Goal: Task Accomplishment & Management: Use online tool/utility

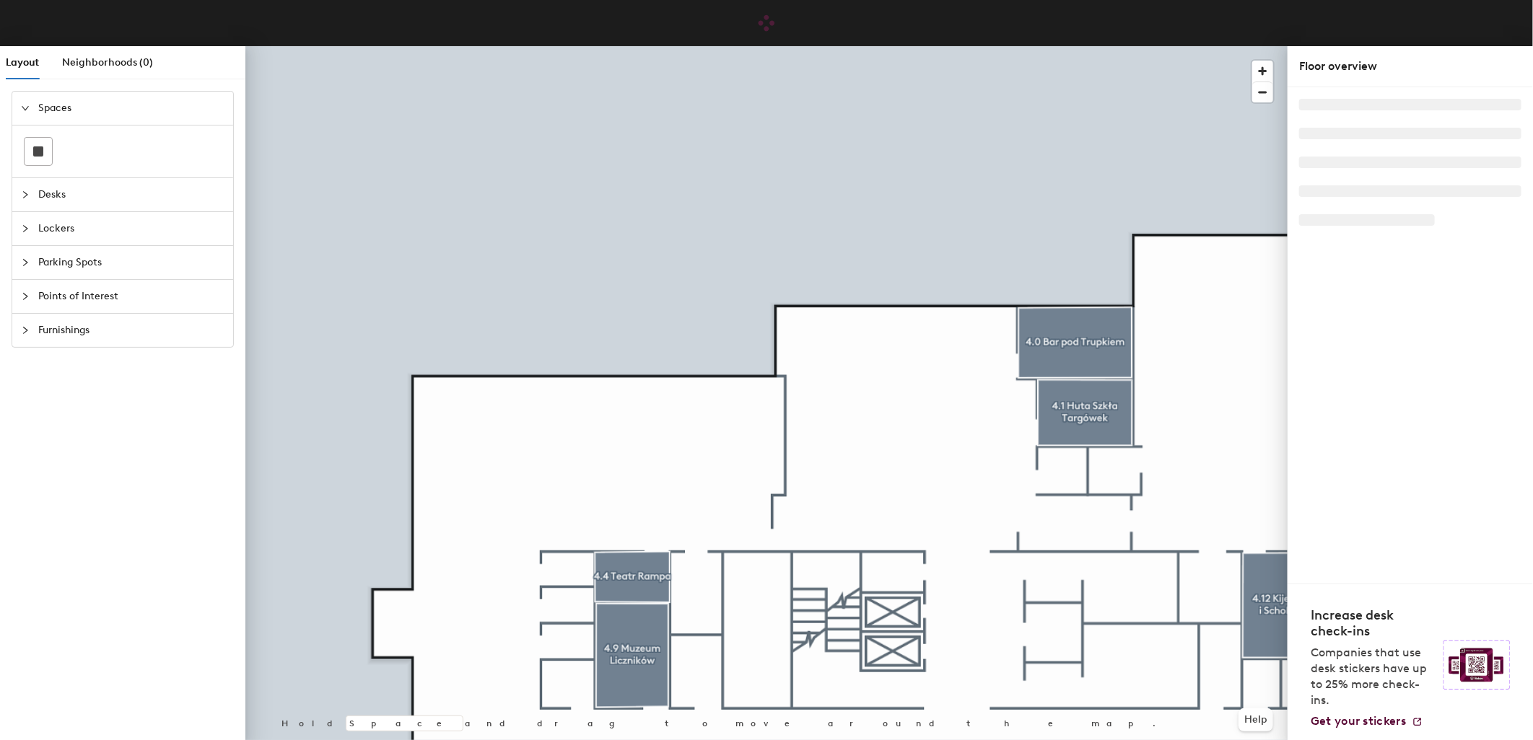
click at [17, 193] on div "Desks" at bounding box center [122, 194] width 221 height 33
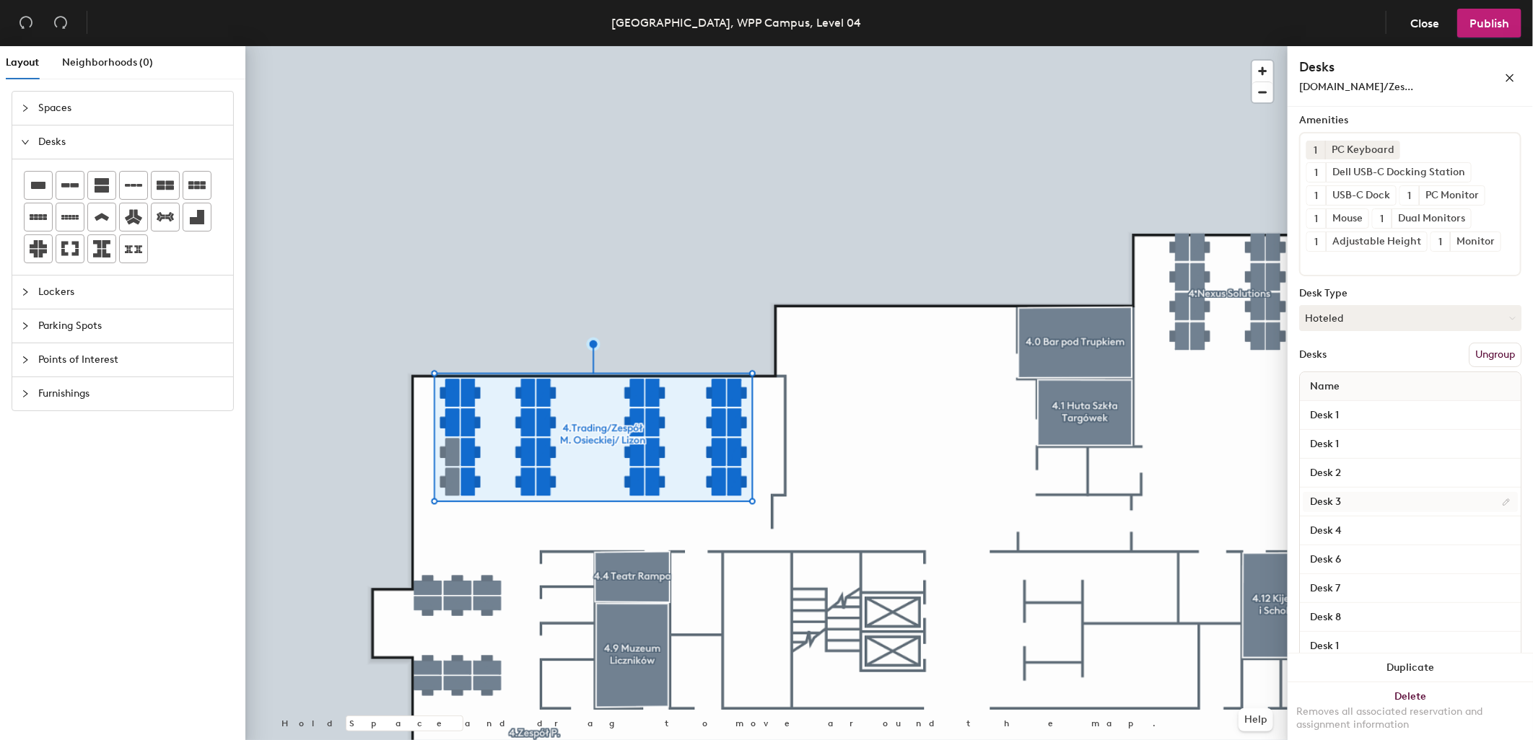
scroll to position [160, 0]
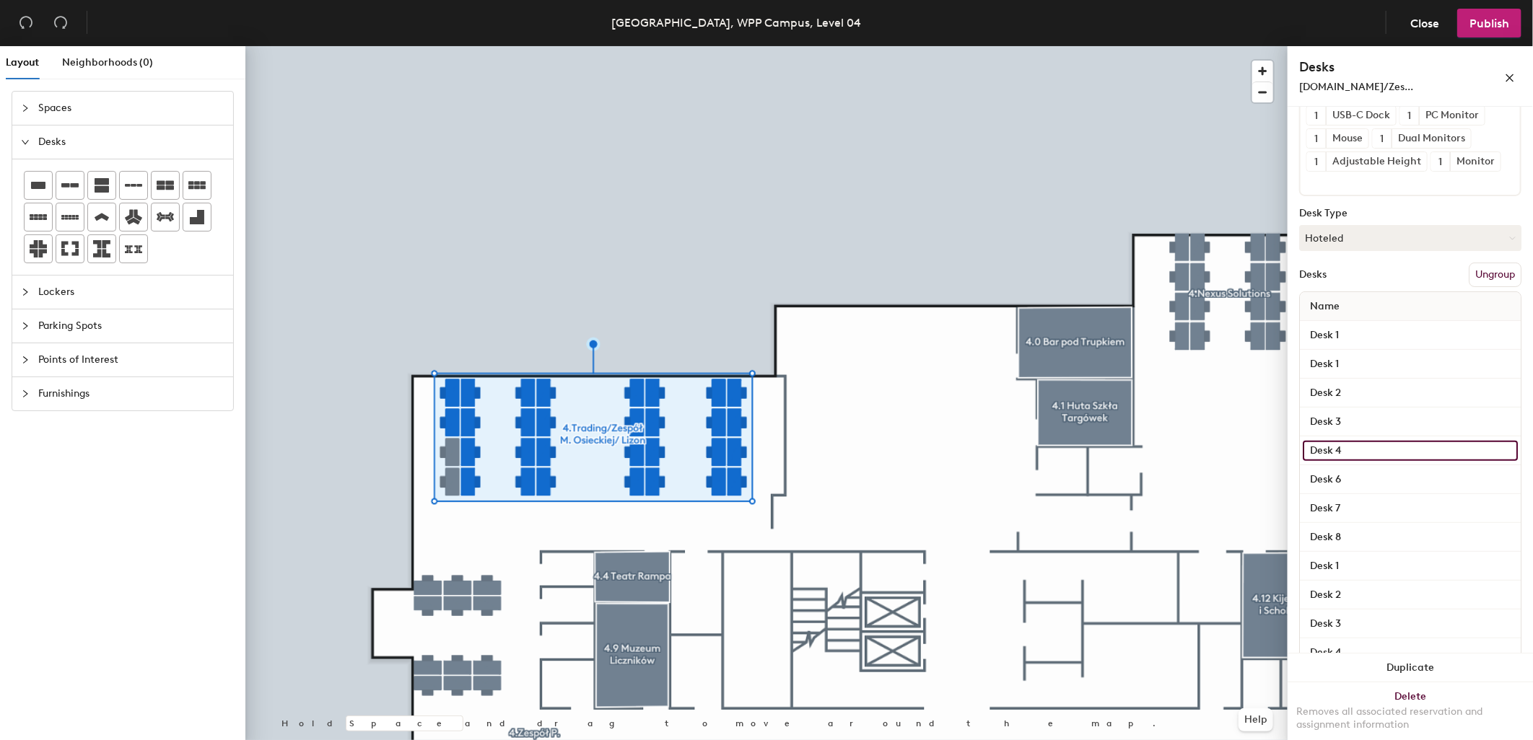
click at [1374, 445] on input "Desk 4" at bounding box center [1410, 451] width 215 height 20
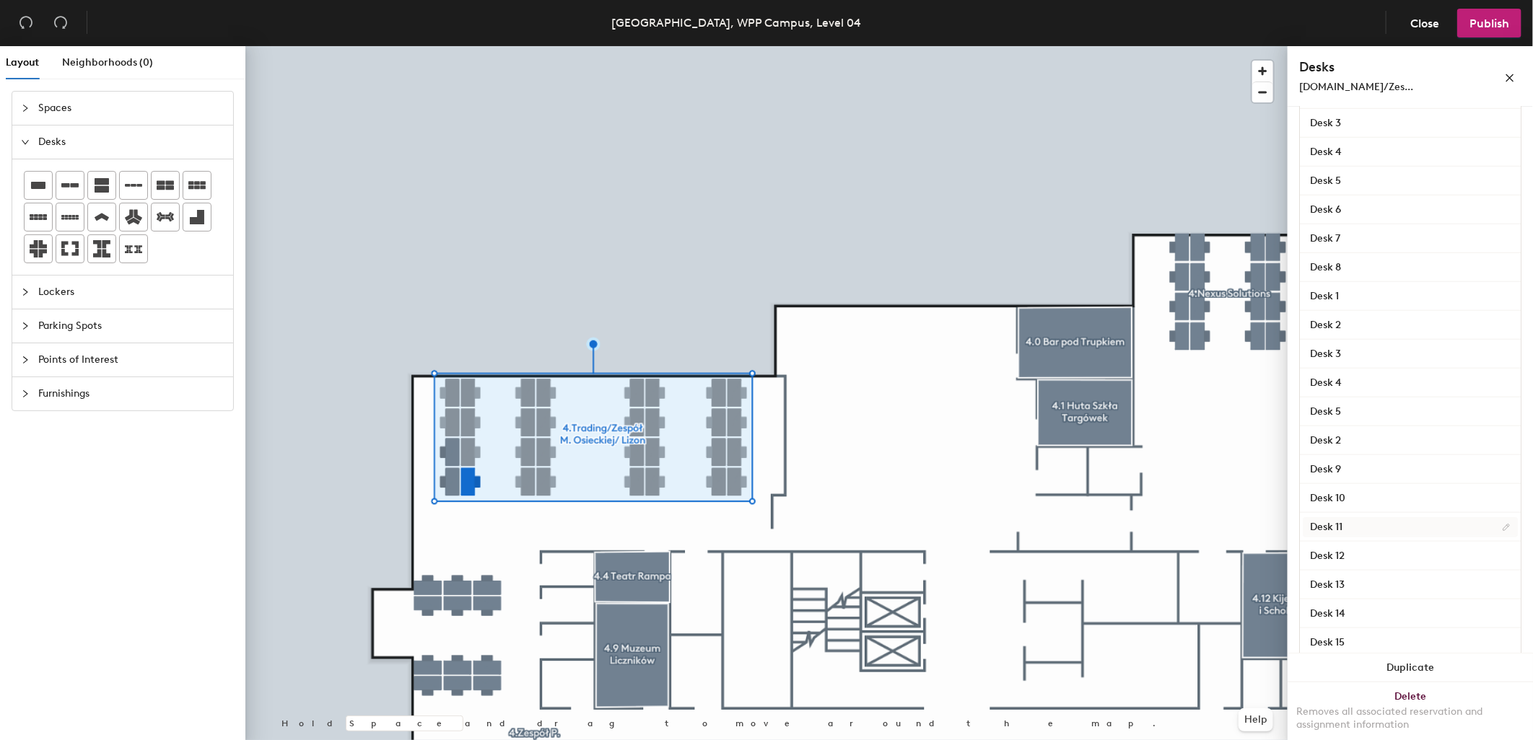
scroll to position [712, 0]
click at [1357, 614] on input "Desk 16" at bounding box center [1410, 621] width 215 height 20
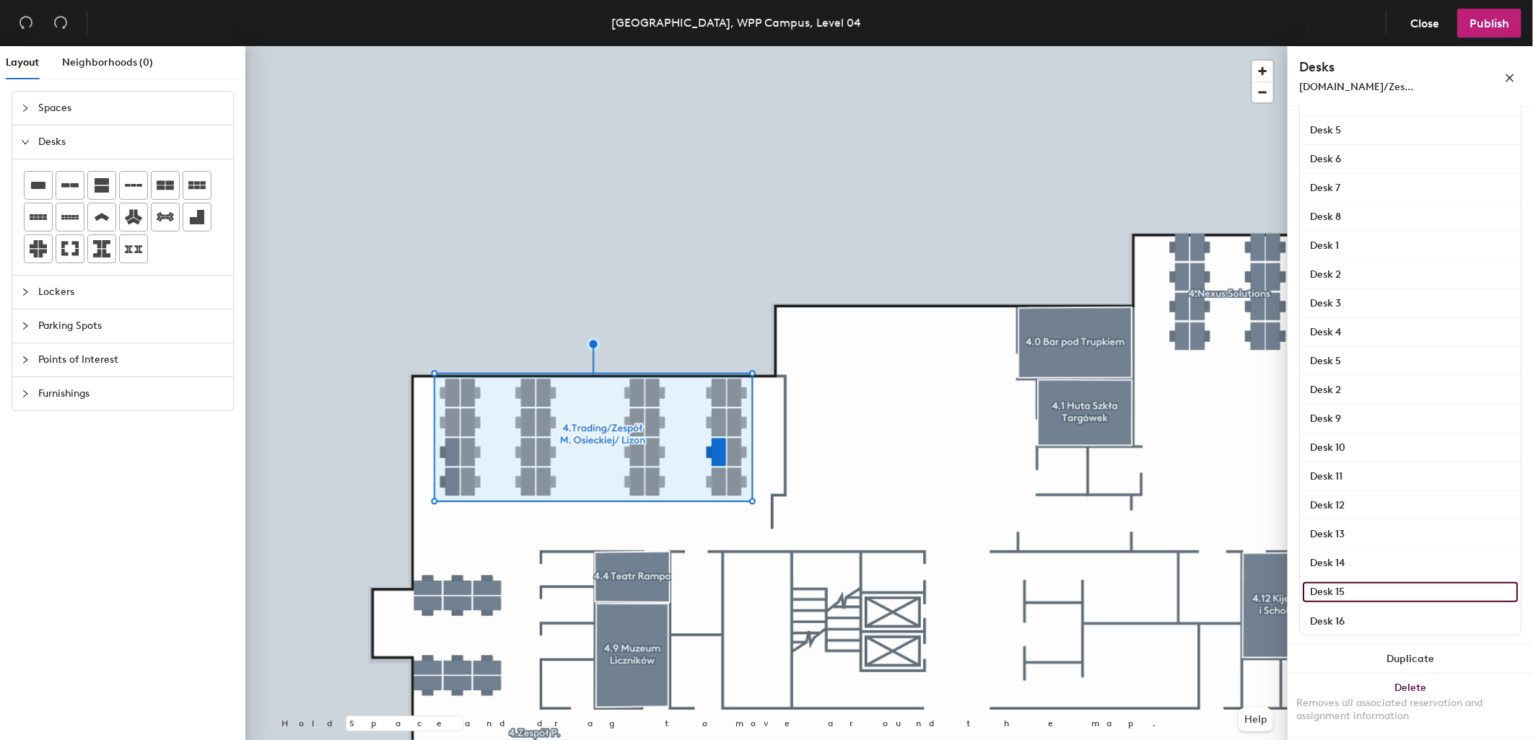
click at [1353, 582] on input "Desk 15" at bounding box center [1410, 592] width 215 height 20
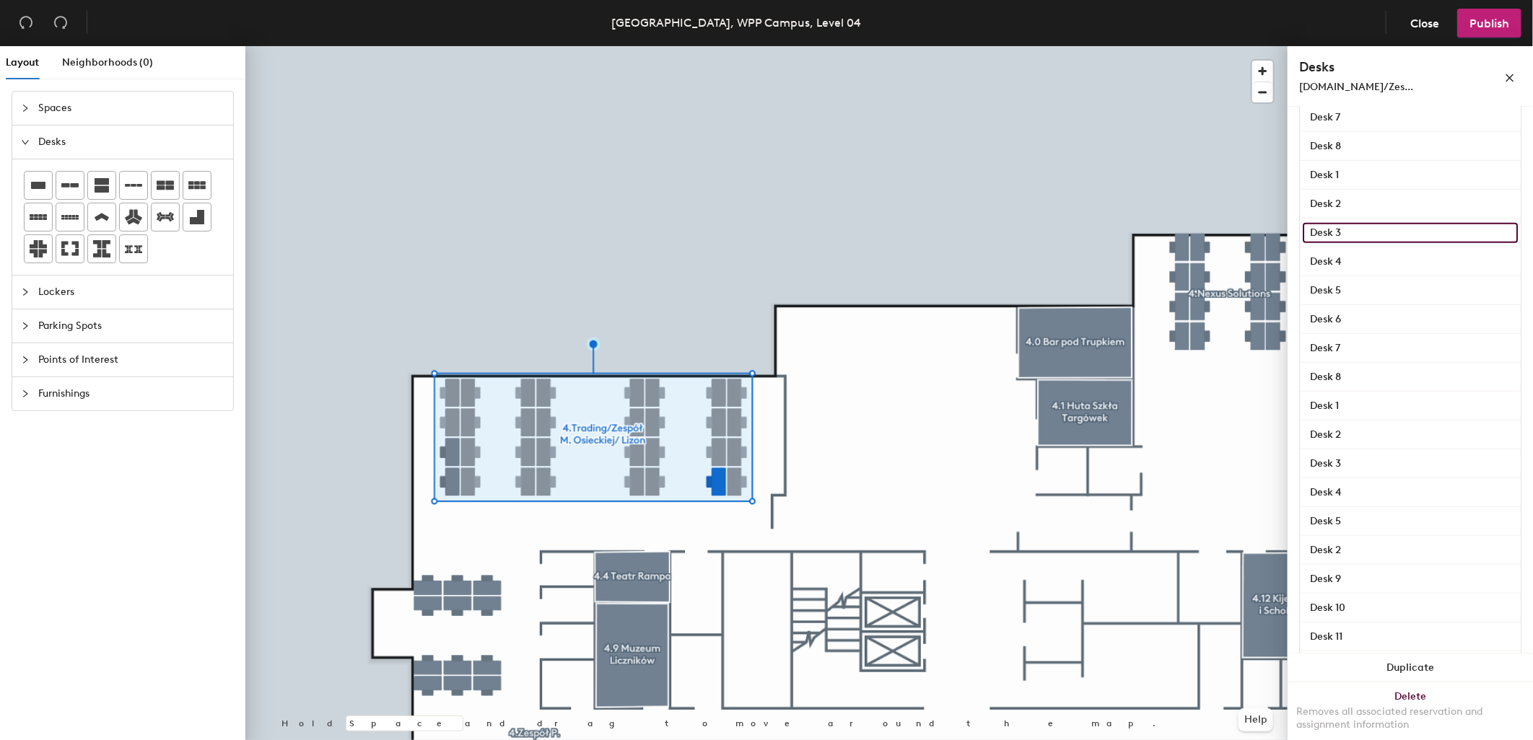
click at [1378, 232] on input "Desk 3" at bounding box center [1410, 233] width 215 height 20
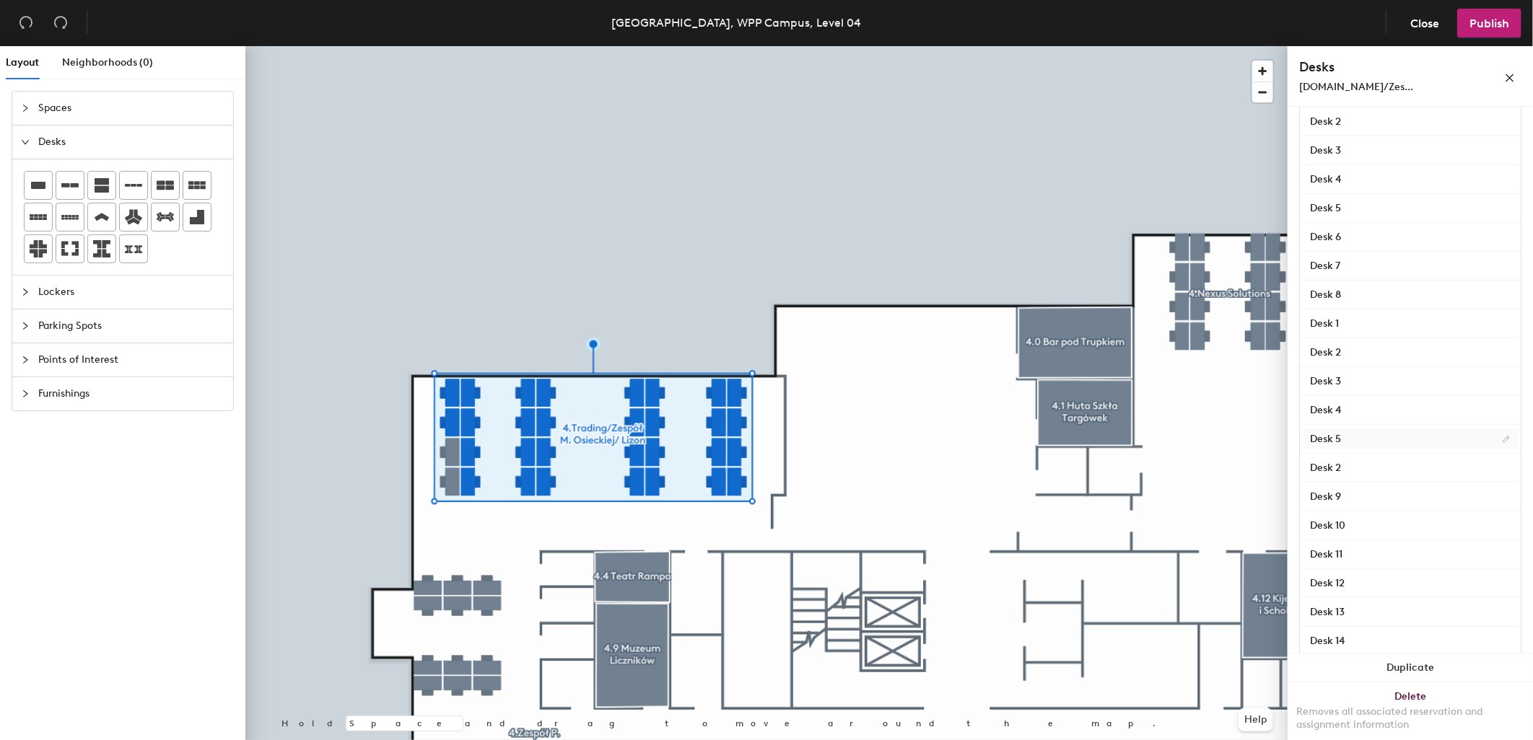
scroll to position [712, 0]
click at [1380, 615] on input "Desk 16" at bounding box center [1410, 621] width 215 height 20
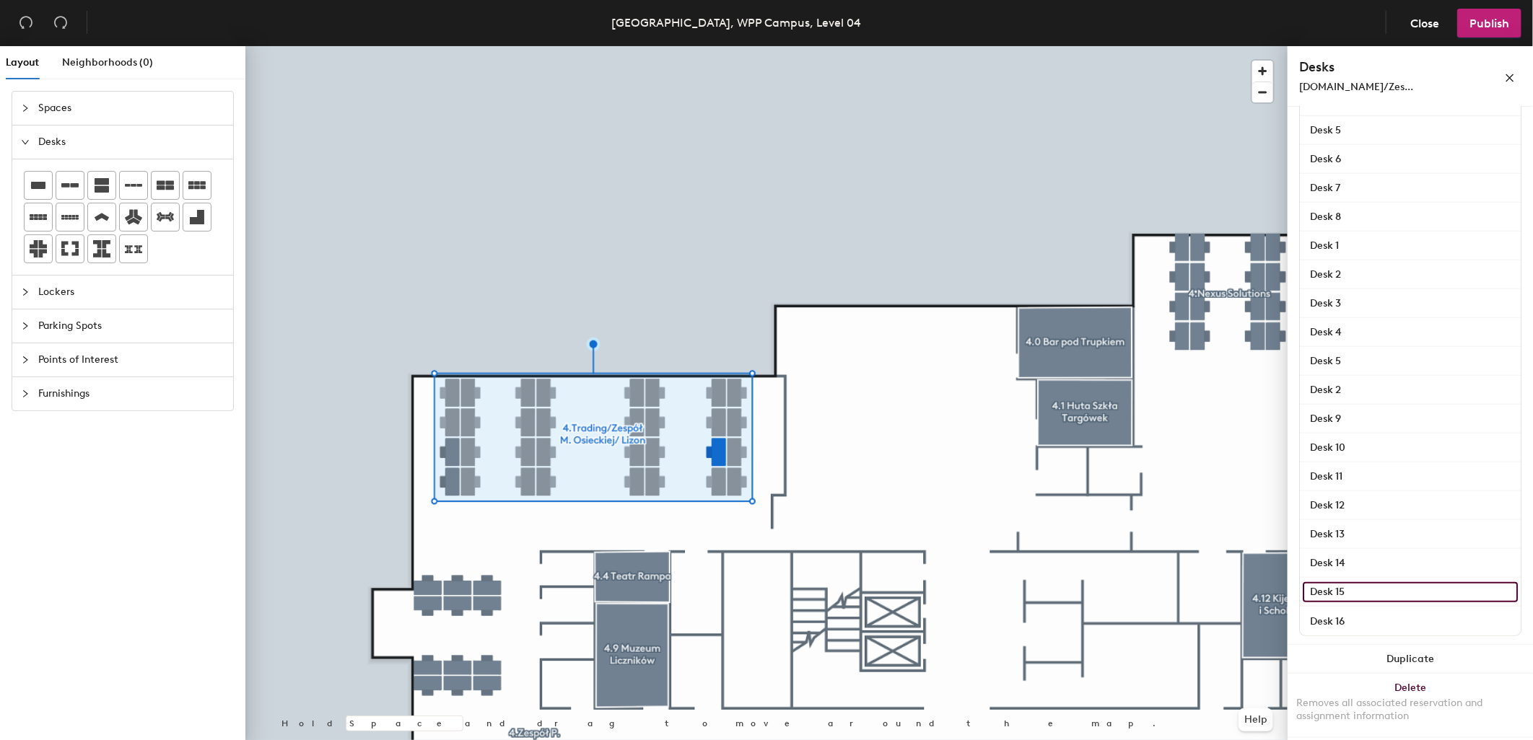
click at [1375, 587] on input "Desk 15" at bounding box center [1410, 592] width 215 height 20
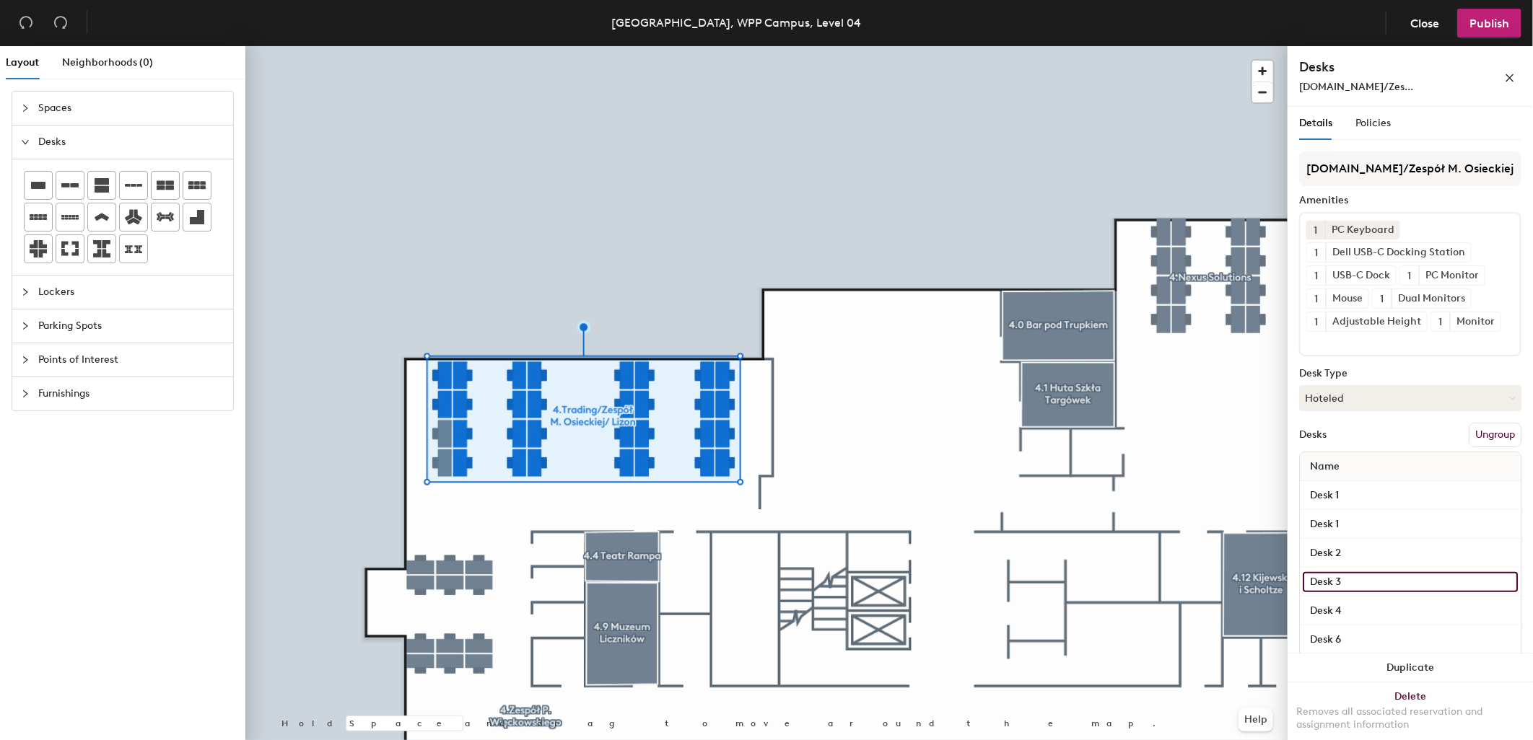
click at [1348, 573] on input "Desk 3" at bounding box center [1410, 582] width 215 height 20
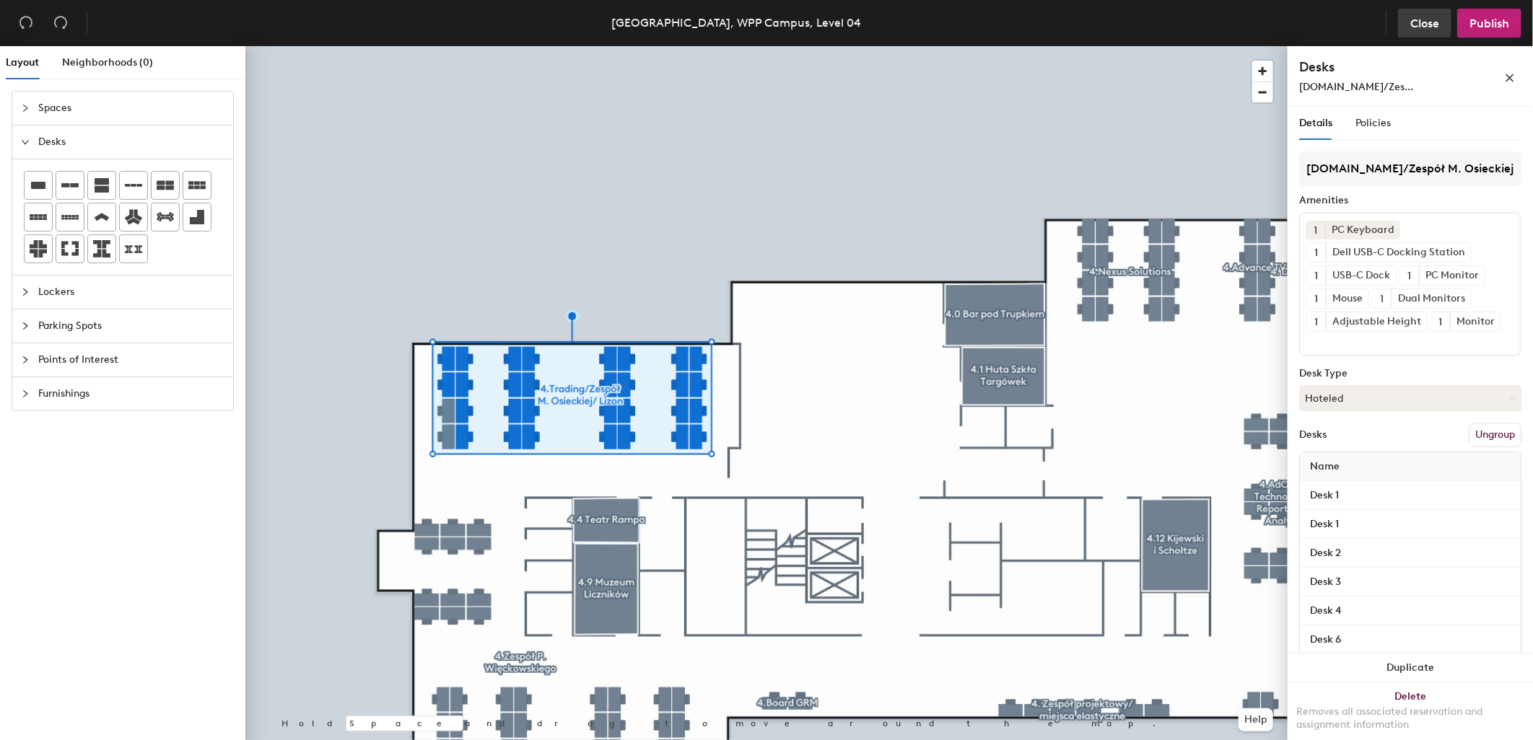
click at [1435, 12] on button "Close" at bounding box center [1424, 23] width 53 height 29
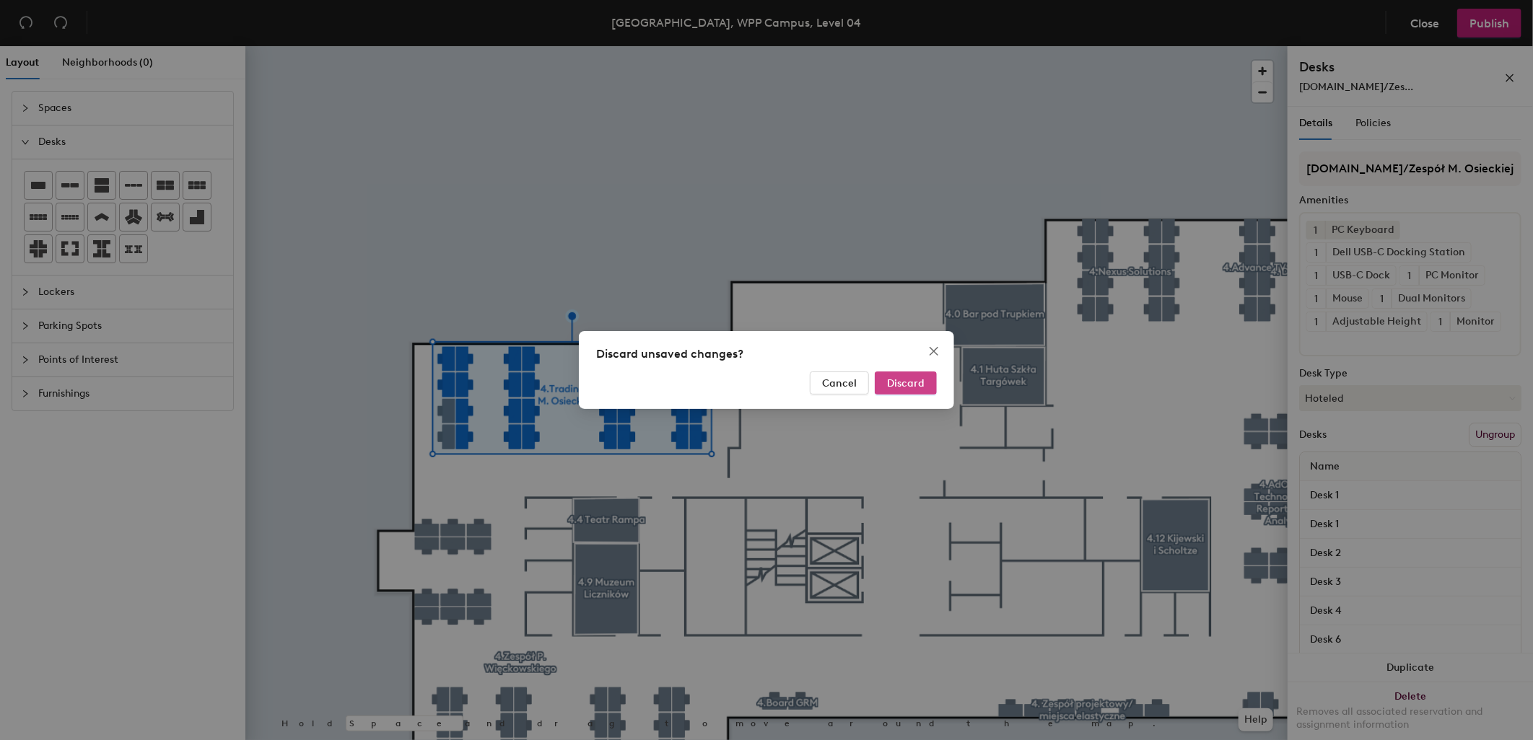
click at [896, 378] on span "Discard" at bounding box center [906, 383] width 38 height 12
